Goal: Task Accomplishment & Management: Manage account settings

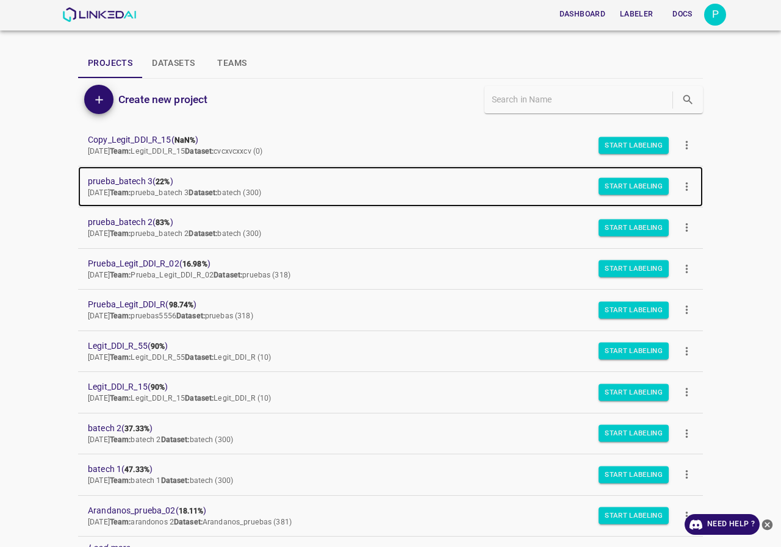
click at [136, 179] on span "prueba_batech 3 ( 22% )" at bounding box center [381, 181] width 586 height 13
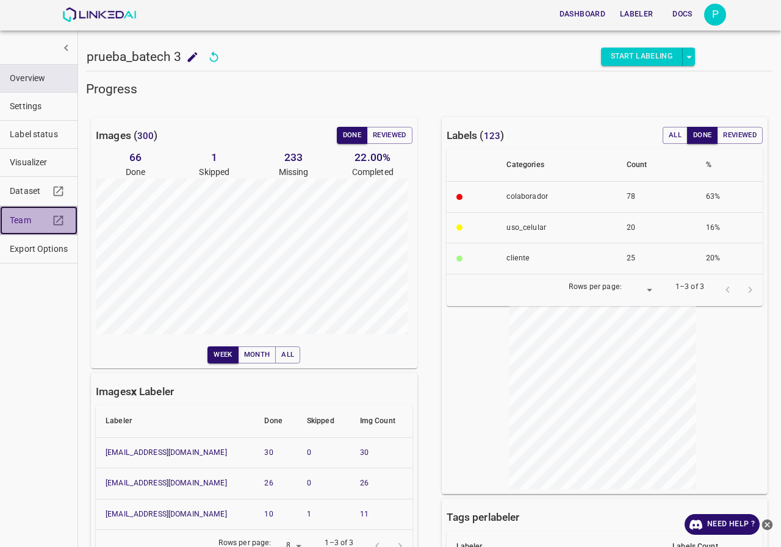
click at [22, 227] on link "Team" at bounding box center [39, 220] width 78 height 29
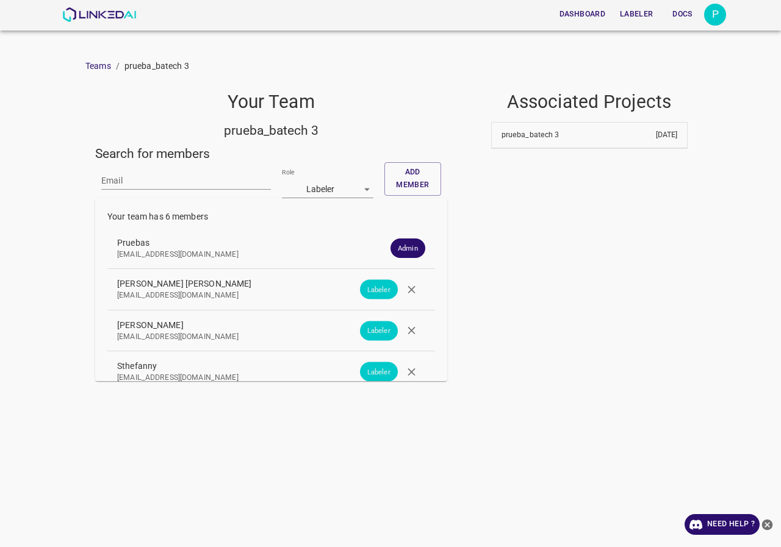
scroll to position [134, 0]
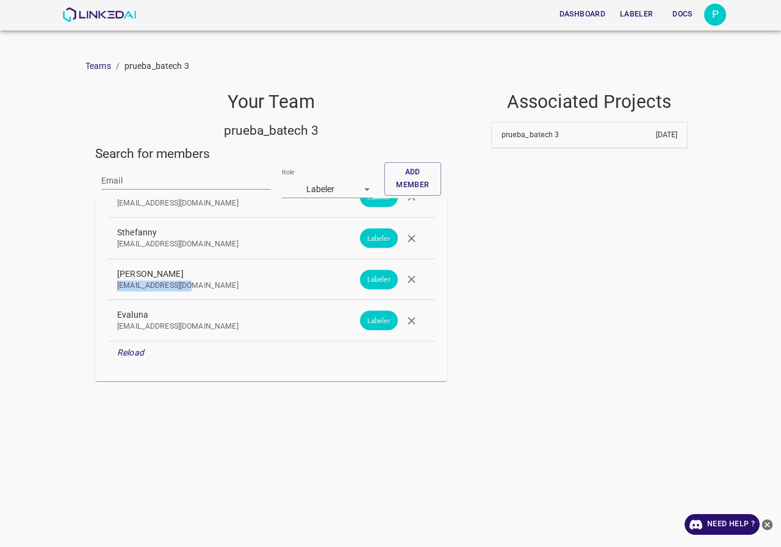
drag, startPoint x: 193, startPoint y: 286, endPoint x: 62, endPoint y: 287, distance: 131.8
click at [62, 287] on div "Dashboard Labeler Docs P Teams / prueba_batech 3 Your Team prueba_batech 3 Sear…" at bounding box center [390, 273] width 781 height 547
copy p "[EMAIL_ADDRESS][DOMAIN_NAME]"
click at [405, 283] on icon "button" at bounding box center [411, 279] width 13 height 13
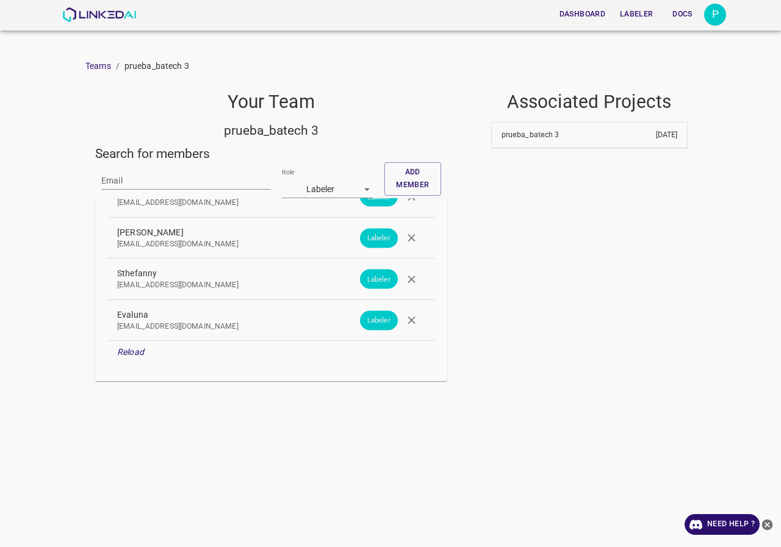
click at [162, 191] on div "Email" at bounding box center [186, 180] width 170 height 36
click at [158, 182] on input "Email" at bounding box center [186, 181] width 170 height 18
paste input "[EMAIL_ADDRESS][DOMAIN_NAME]"
type input "[EMAIL_ADDRESS][DOMAIN_NAME]"
click at [412, 169] on button "Add member" at bounding box center [413, 179] width 57 height 34
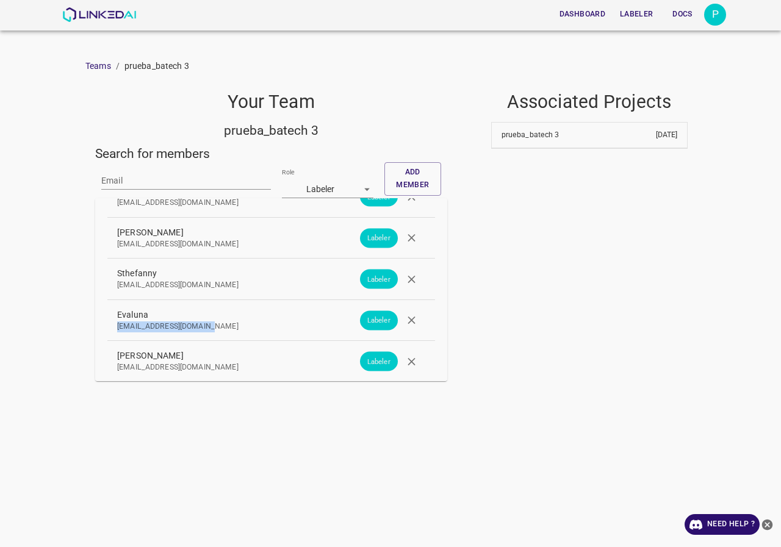
drag, startPoint x: 138, startPoint y: 323, endPoint x: 94, endPoint y: 324, distance: 44.0
click at [94, 324] on div "Your Team prueba_batech 3 Search for members Email Role Labeler [object Object]…" at bounding box center [266, 231] width 362 height 300
copy p "[EMAIL_ADDRESS][DOMAIN_NAME]"
click at [398, 329] on button "button" at bounding box center [411, 320] width 27 height 27
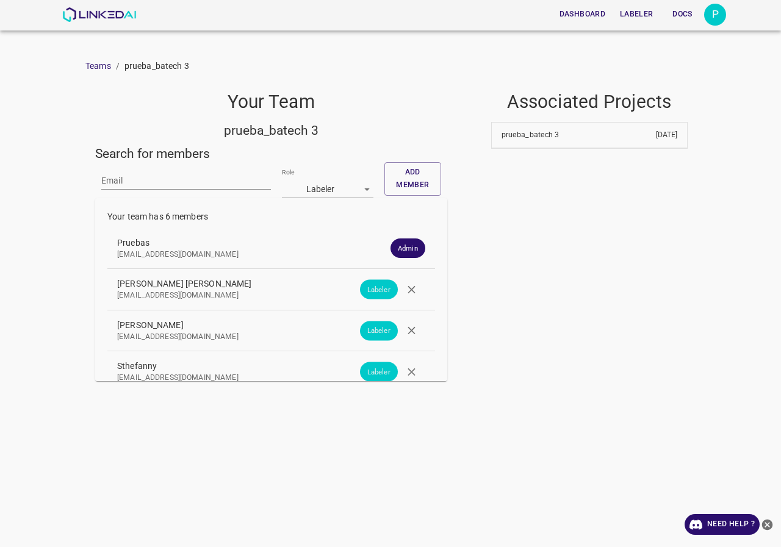
scroll to position [122, 0]
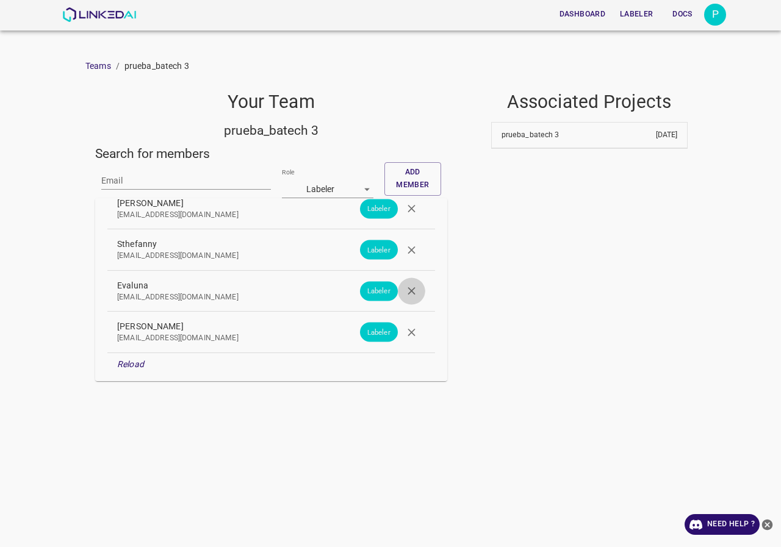
click at [409, 293] on button "button" at bounding box center [411, 291] width 27 height 27
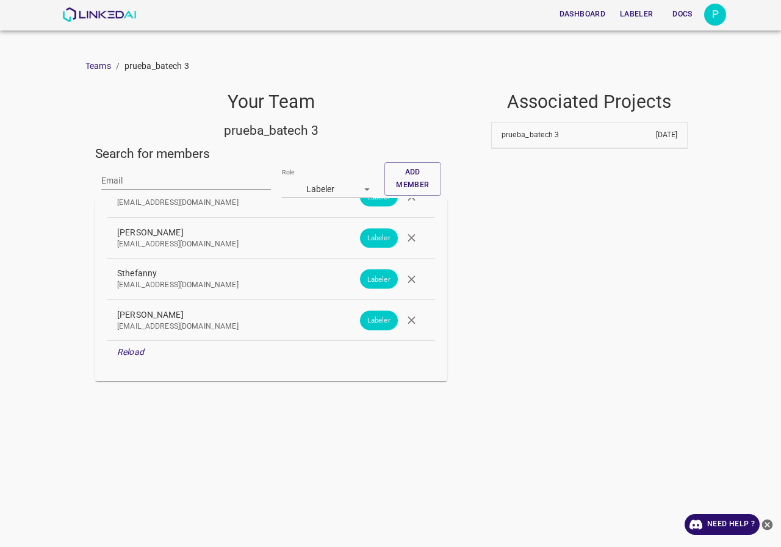
click at [193, 179] on input "Email" at bounding box center [186, 181] width 170 height 18
paste input "[EMAIL_ADDRESS][DOMAIN_NAME]"
type input "[EMAIL_ADDRESS][DOMAIN_NAME]"
click at [404, 176] on button "Add member" at bounding box center [413, 179] width 57 height 34
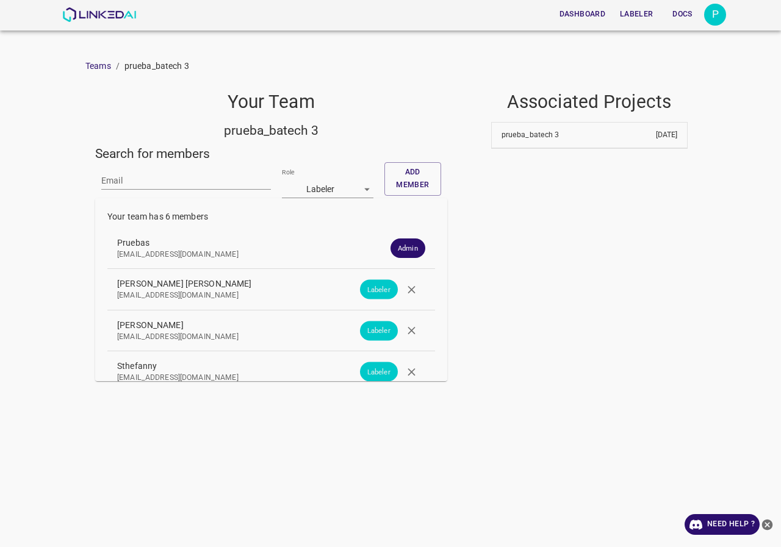
scroll to position [122, 0]
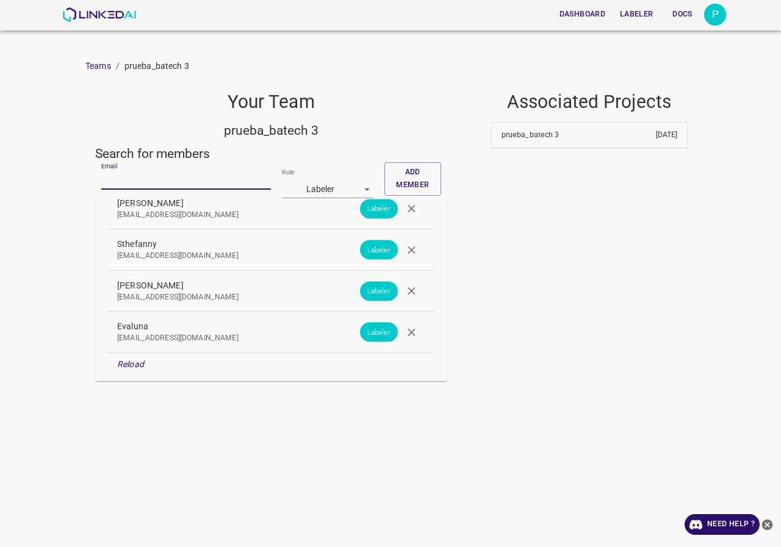
click at [178, 189] on input "Email" at bounding box center [186, 181] width 170 height 18
paste input "Osepasa@hotmail.com"
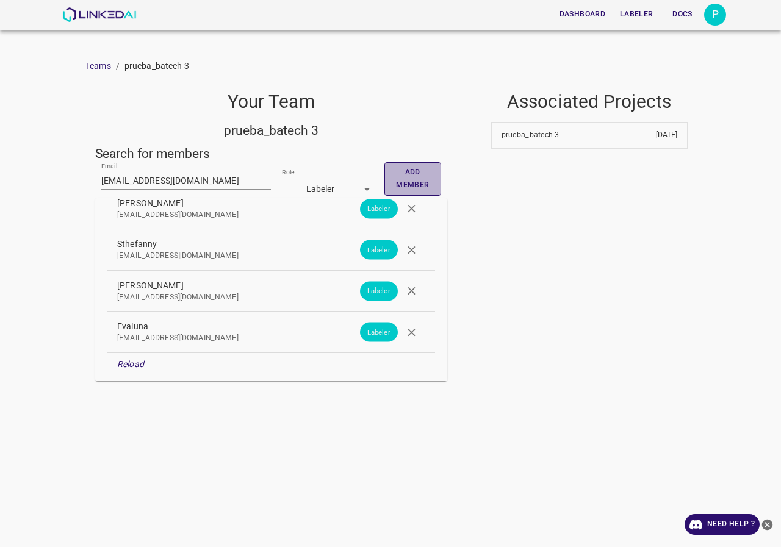
click at [413, 164] on button "Add member" at bounding box center [413, 179] width 57 height 34
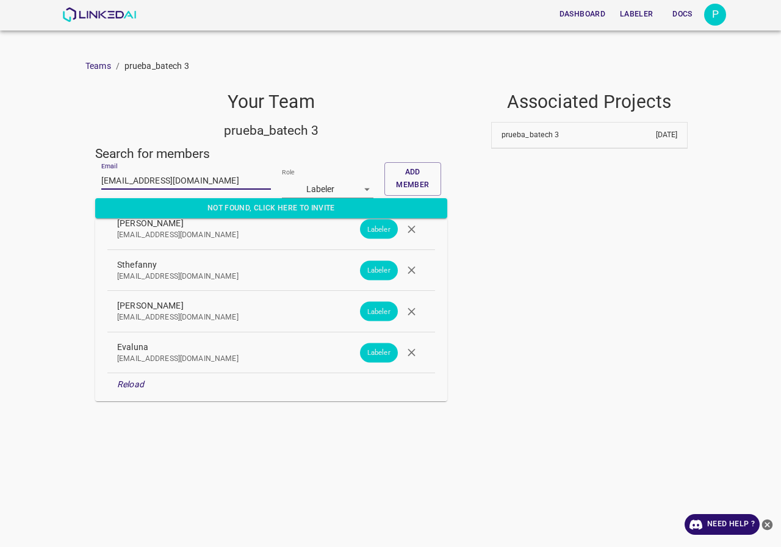
click at [106, 177] on input "Osepasa@hotmail.com" at bounding box center [186, 181] width 170 height 18
type input "osepasa@hotmail.com"
click at [435, 173] on button "Add member" at bounding box center [413, 179] width 57 height 34
